Goal: Navigation & Orientation: Find specific page/section

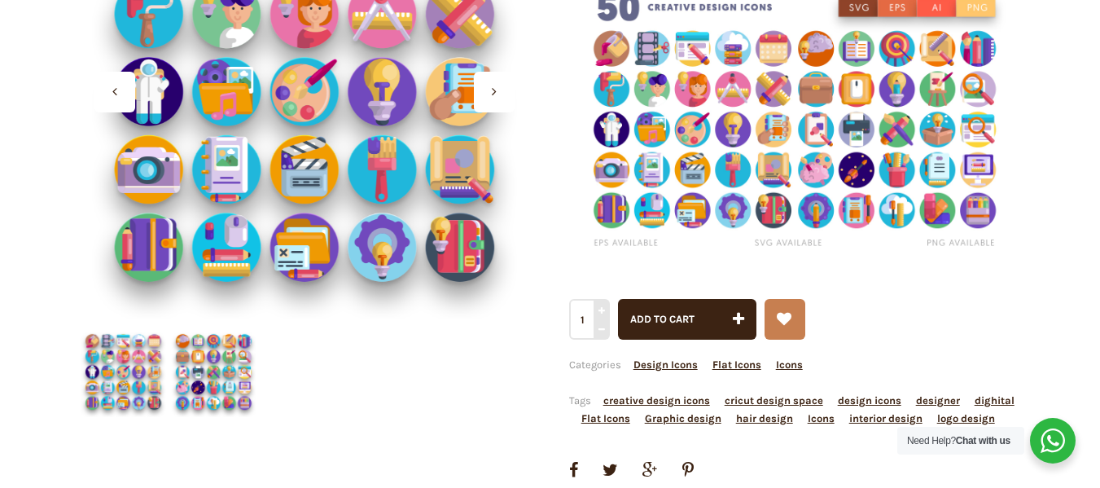
scroll to position [488, 0]
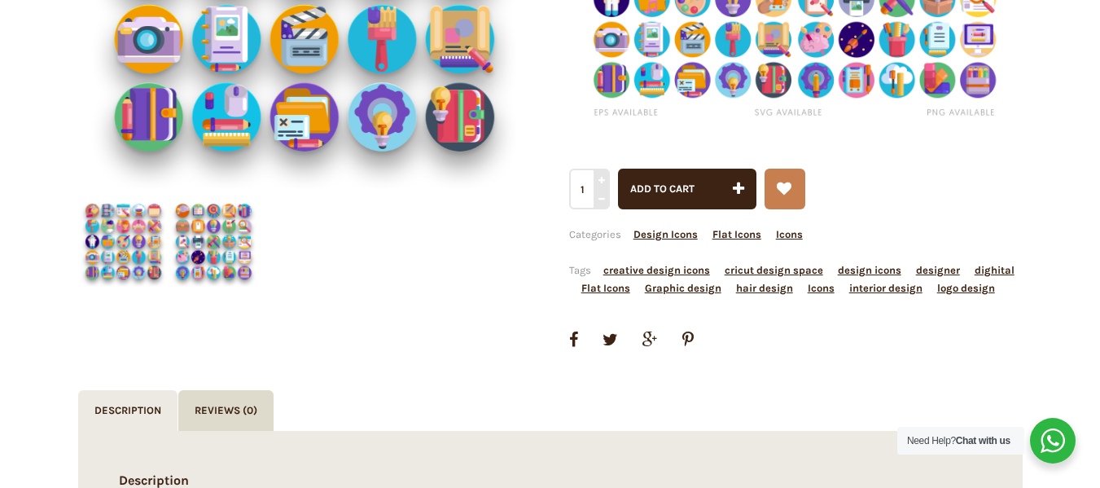
click at [217, 248] on div at bounding box center [304, 414] width 453 height 453
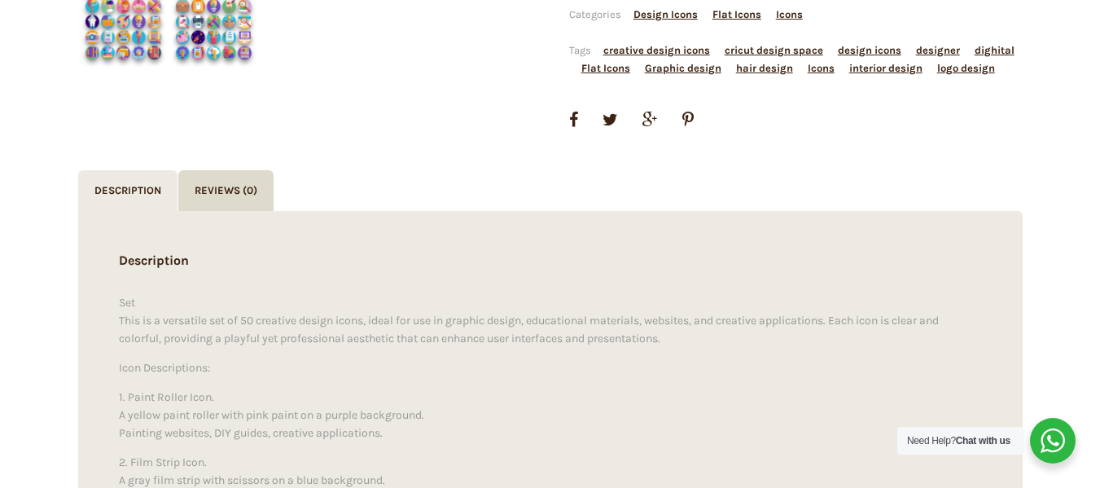
scroll to position [570, 0]
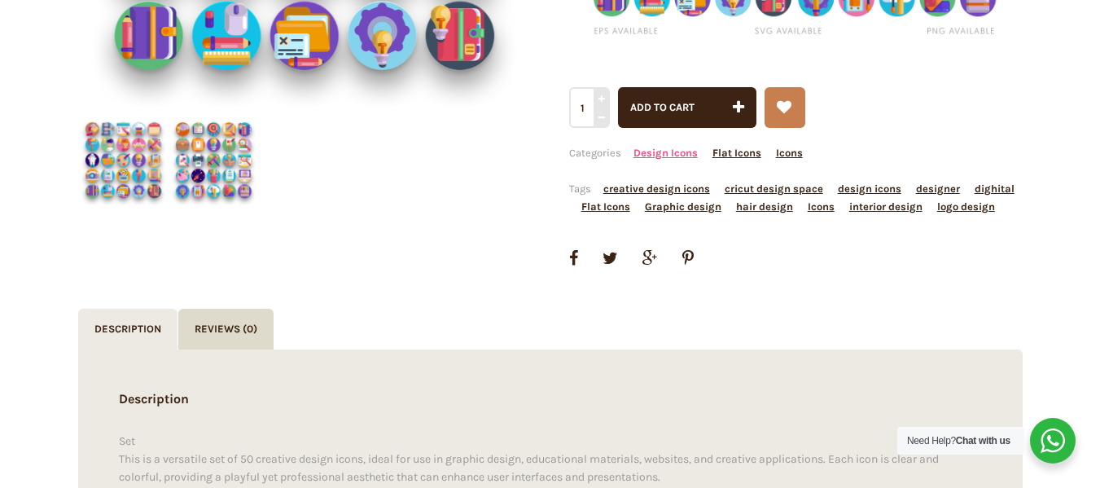
click at [672, 151] on link "Design Icons" at bounding box center [665, 153] width 64 height 12
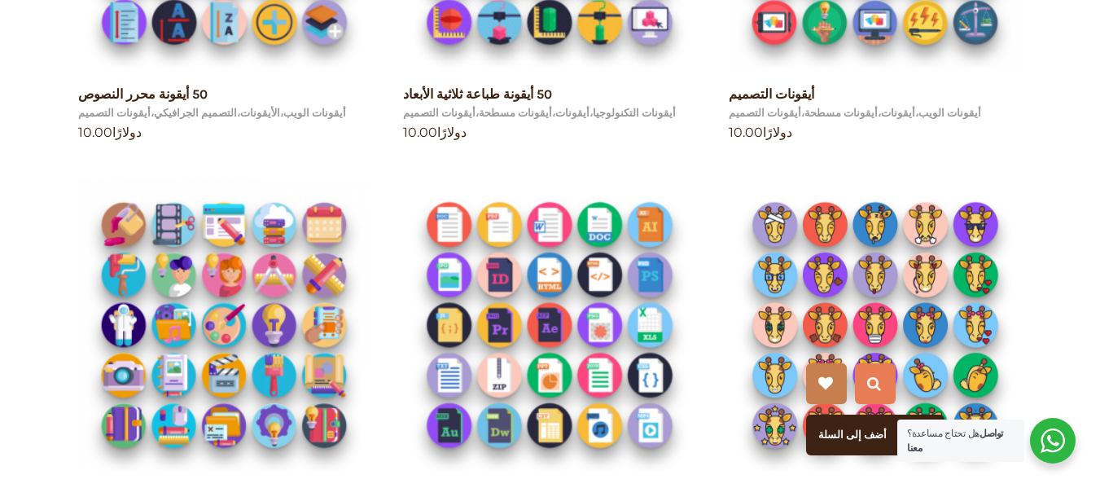
scroll to position [977, 0]
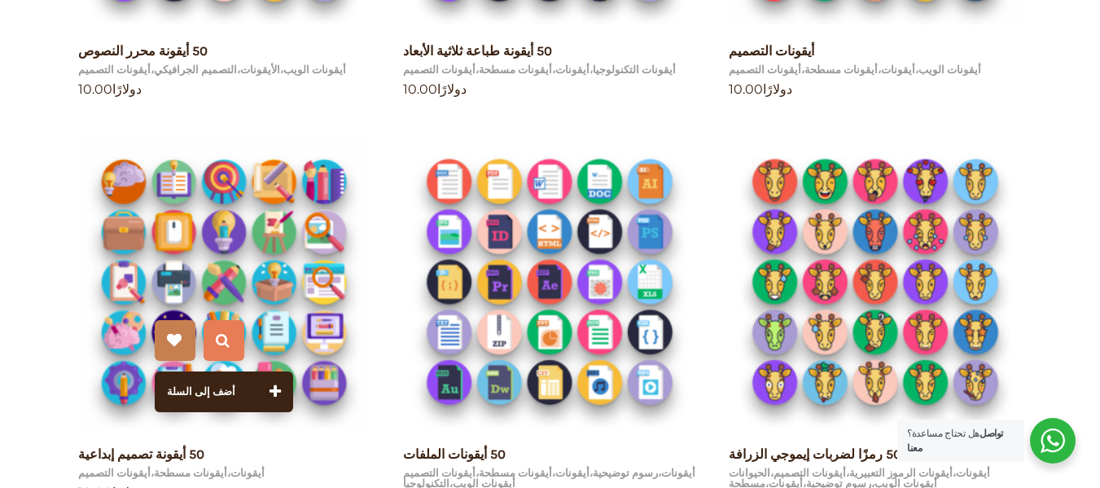
click at [160, 260] on img at bounding box center [224, 281] width 293 height 293
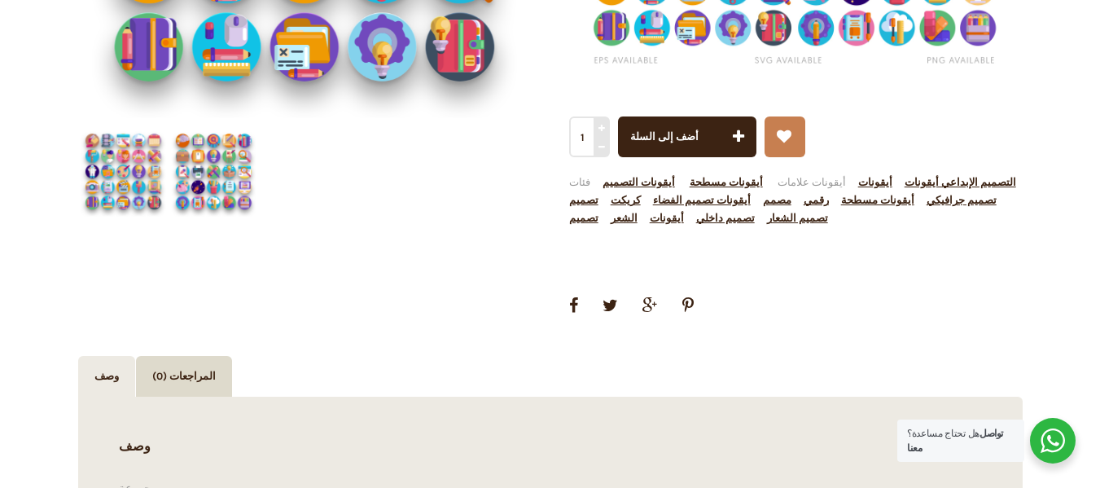
scroll to position [570, 0]
click at [829, 193] on font "رقمي" at bounding box center [815, 199] width 25 height 12
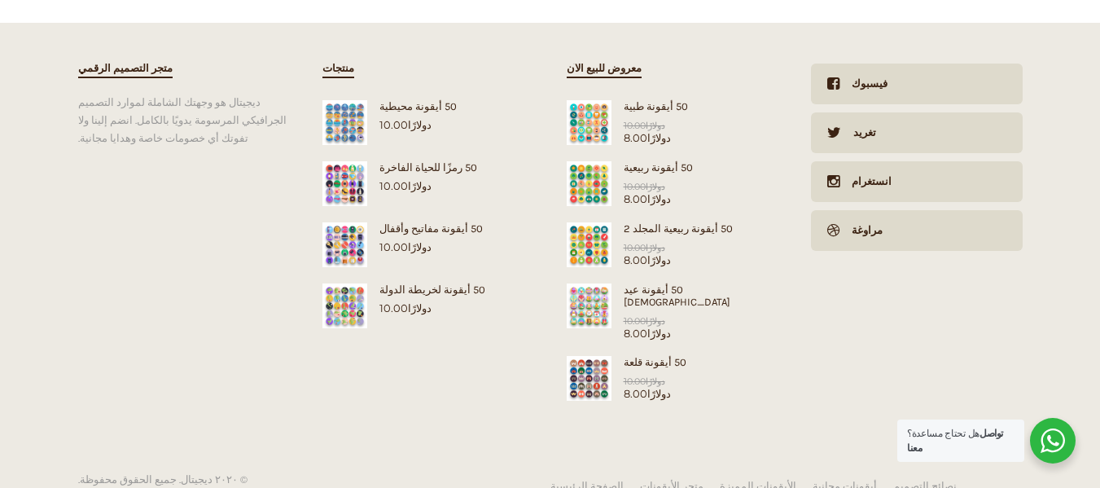
scroll to position [1628, 0]
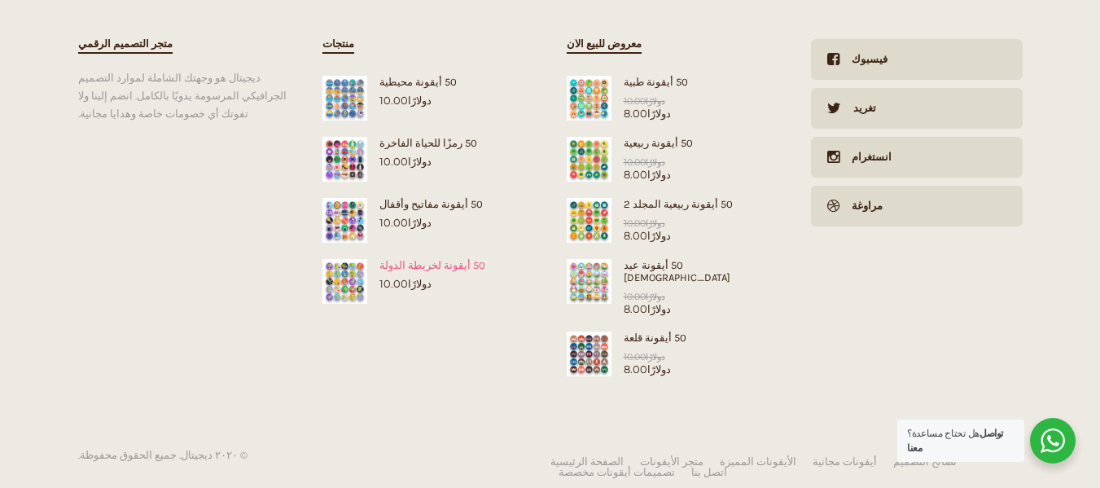
click at [347, 262] on img at bounding box center [344, 281] width 45 height 45
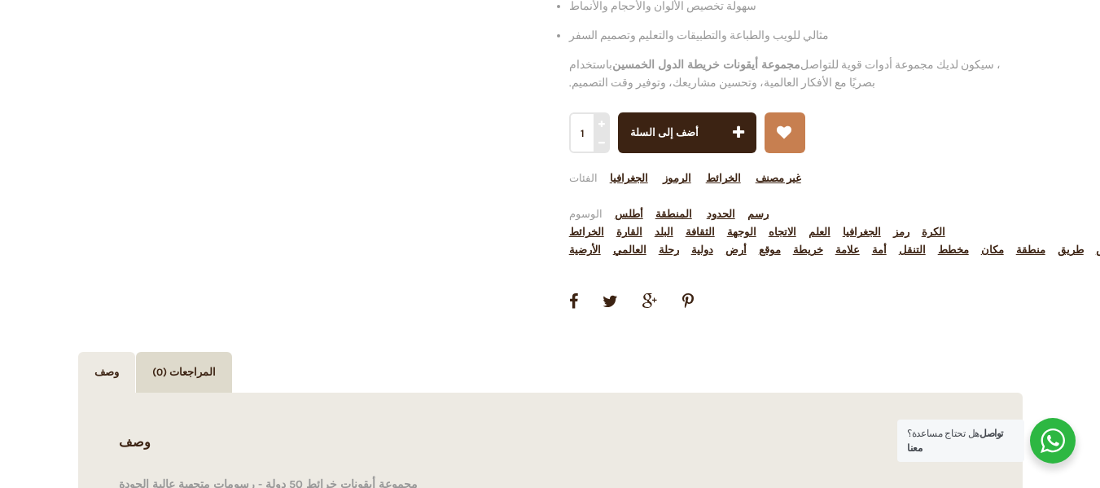
scroll to position [977, 0]
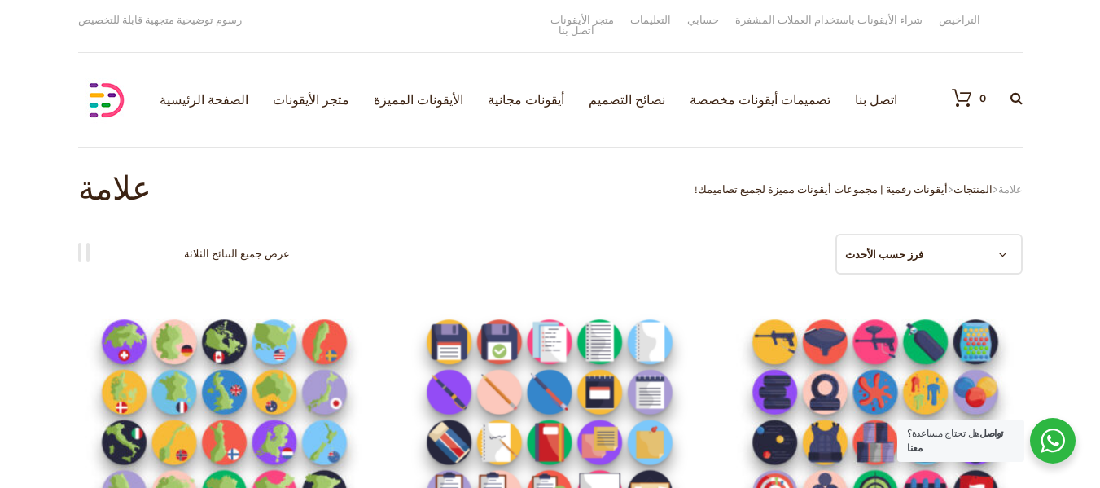
scroll to position [244, 0]
